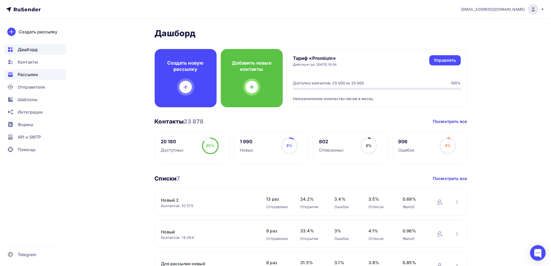
click at [26, 72] on span "Рассылки" at bounding box center [28, 74] width 20 height 6
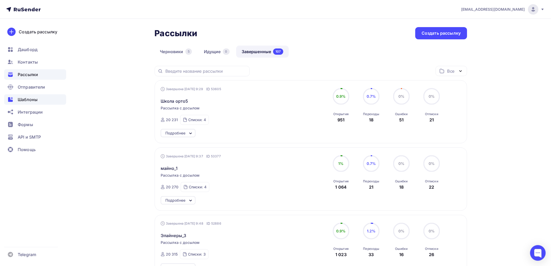
click at [26, 99] on span "Шаблоны" at bounding box center [28, 99] width 20 height 6
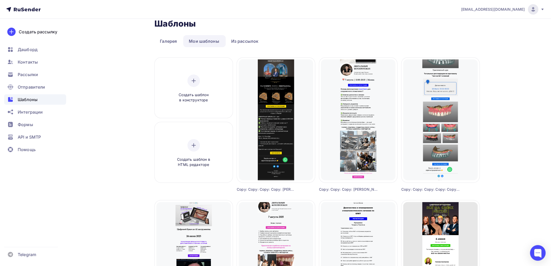
scroll to position [3, 0]
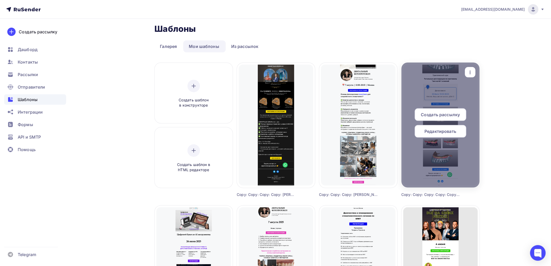
click at [471, 69] on icon "button" at bounding box center [471, 72] width 6 height 6
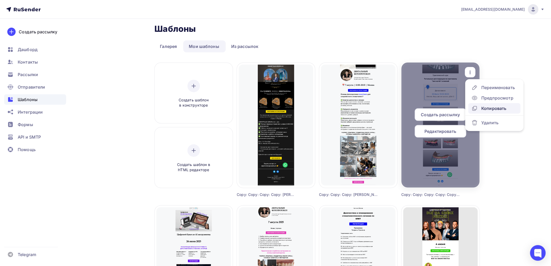
click at [489, 106] on div "Копировать" at bounding box center [494, 108] width 25 height 6
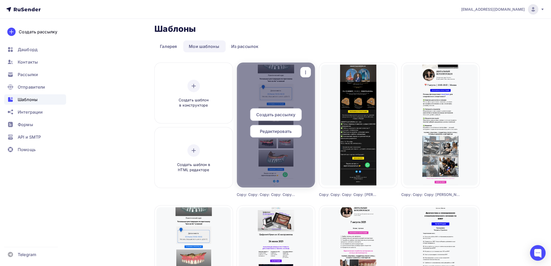
click at [275, 128] on span "Редактировать" at bounding box center [276, 131] width 32 height 6
